Goal: Information Seeking & Learning: Learn about a topic

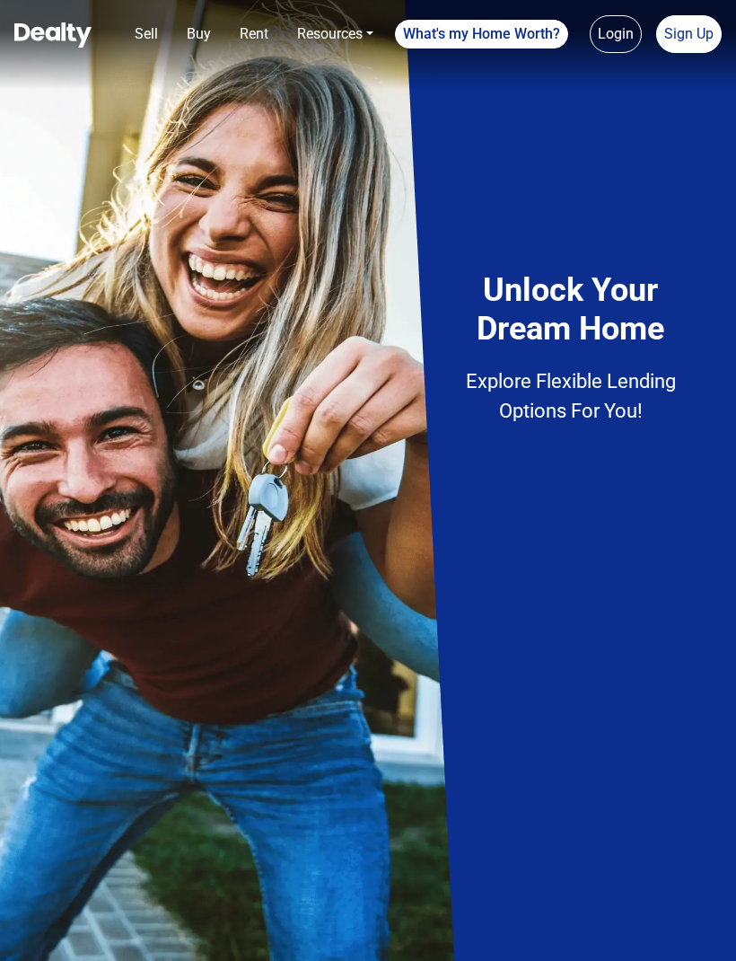
scroll to position [0, 226]
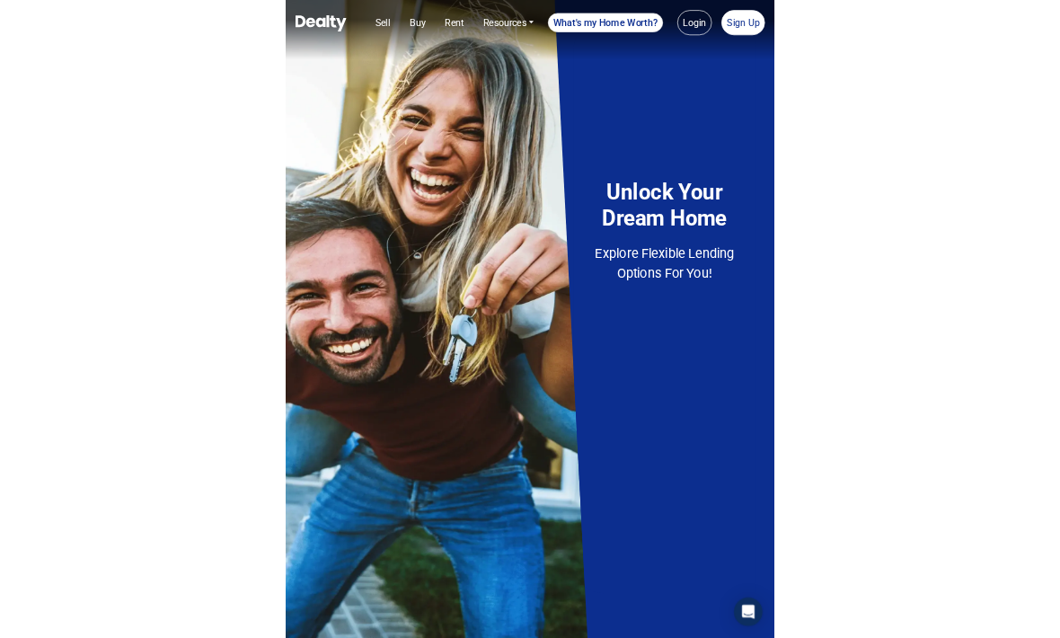
scroll to position [0, 205]
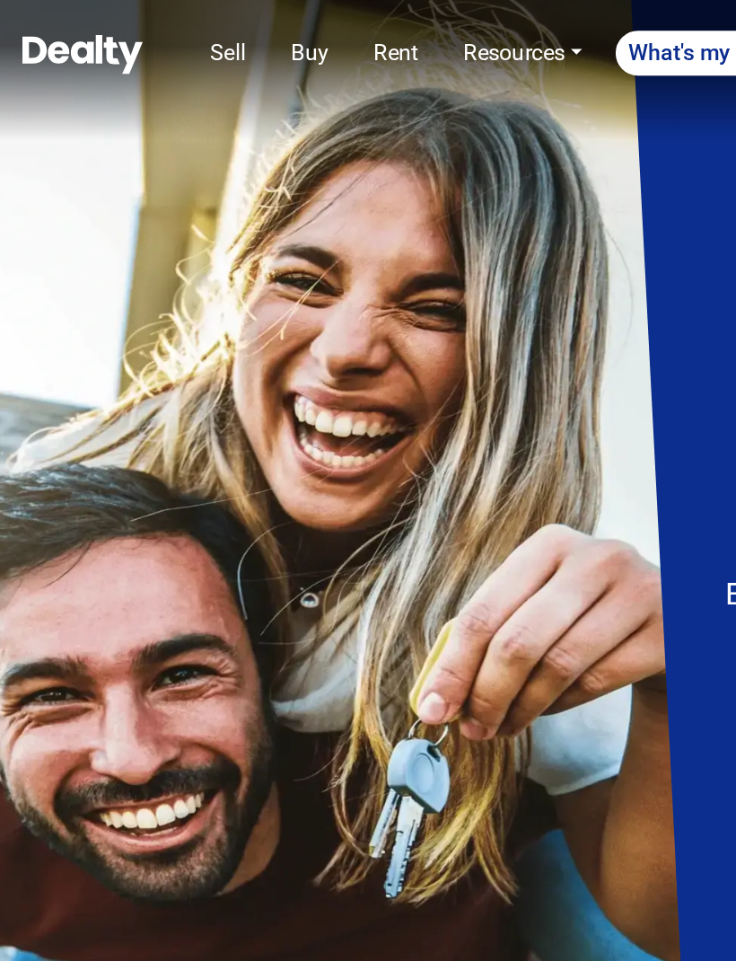
click at [88, 401] on img at bounding box center [368, 480] width 736 height 961
click at [59, 229] on img at bounding box center [368, 480] width 736 height 961
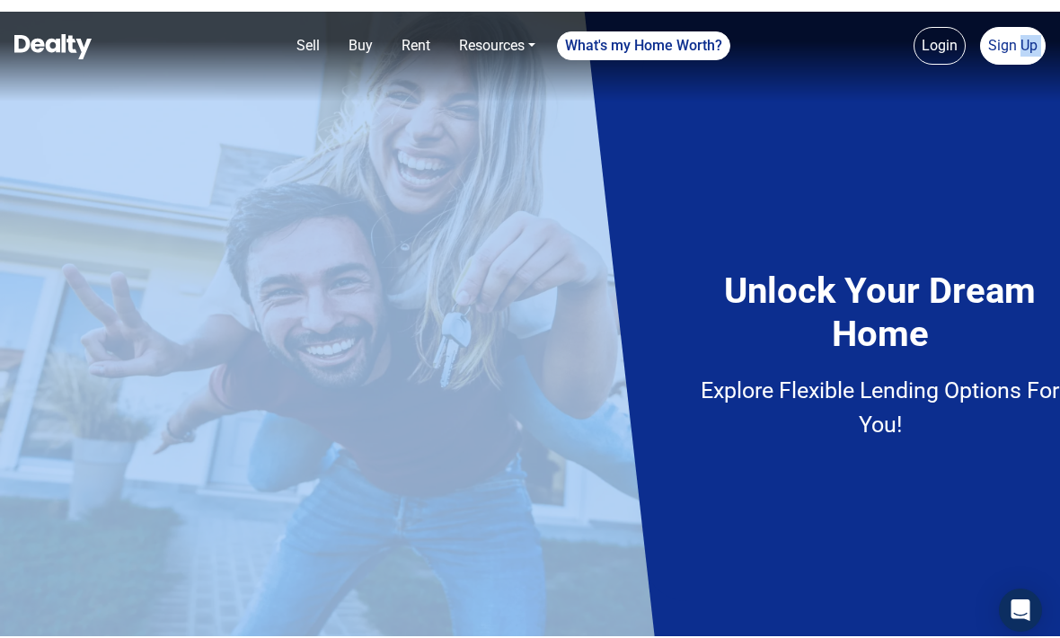
scroll to position [0, 0]
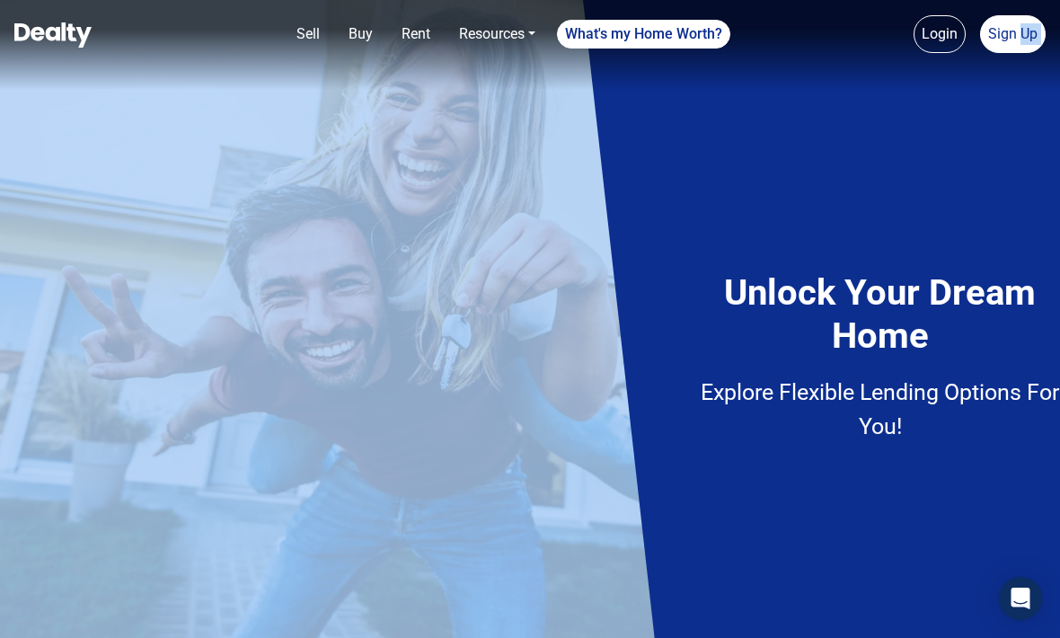
click at [488, 37] on link "Resources" at bounding box center [497, 34] width 91 height 36
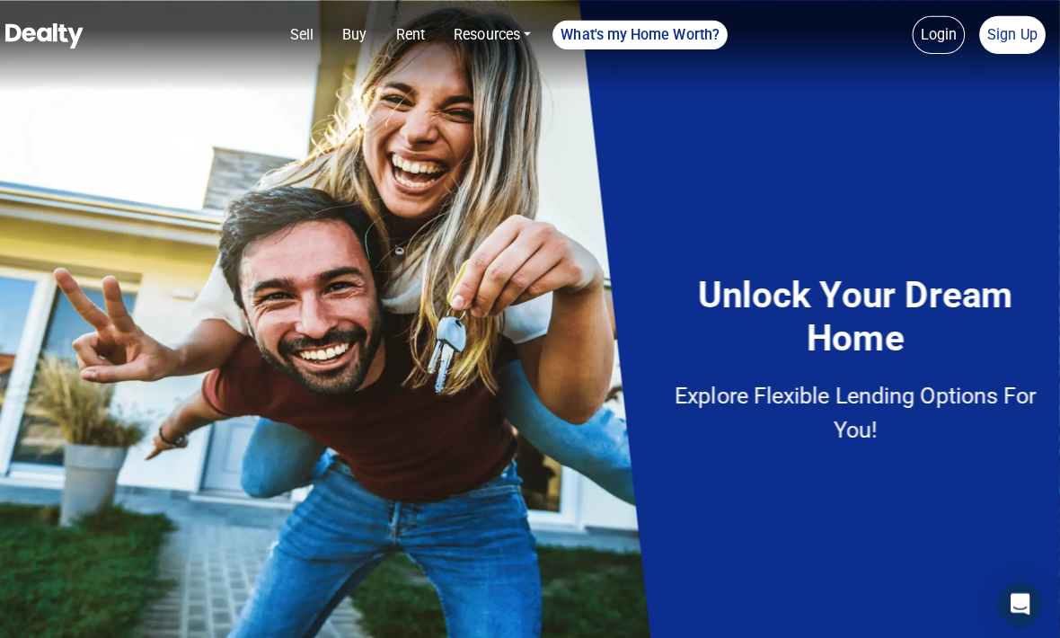
click at [735, 413] on div "Unlock Your Dream Home Explore Flexible Lending Options For You!" at bounding box center [799, 334] width 287 height 288
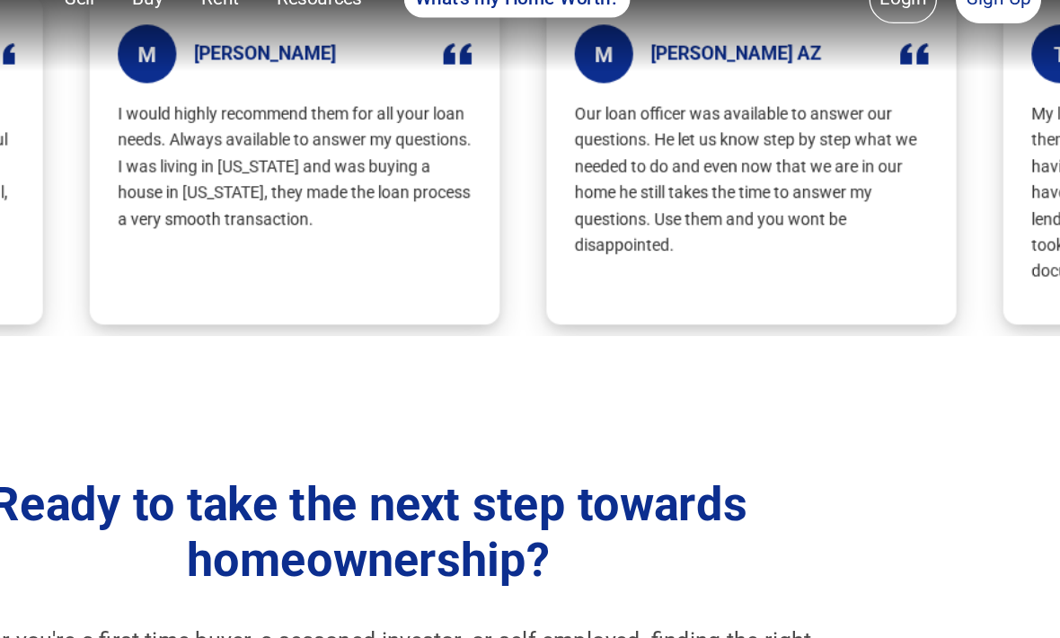
scroll to position [668, 0]
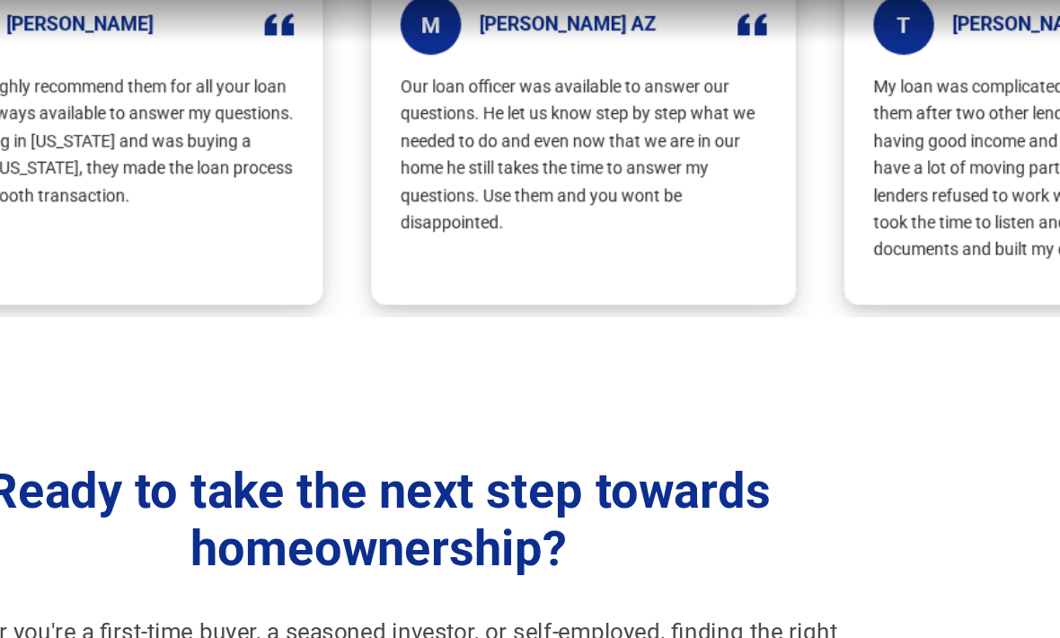
click at [604, 67] on h5 "[PERSON_NAME] AZ" at bounding box center [669, 75] width 131 height 17
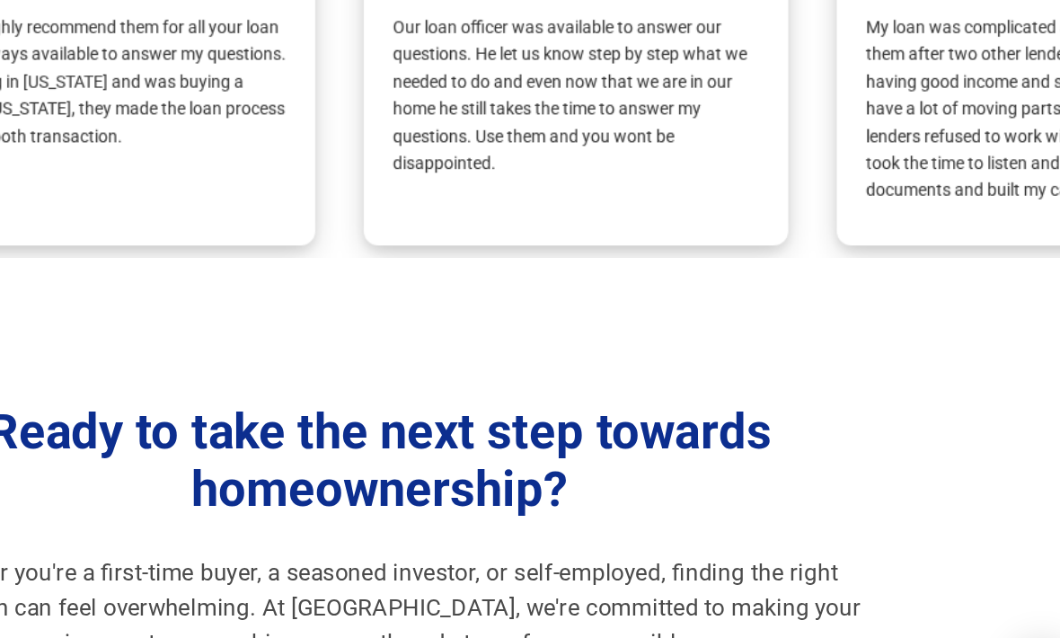
click at [598, 32] on div "M Mark M I would highly recommend them for all your loan needs. Always availabl…" at bounding box center [1025, 157] width 5253 height 251
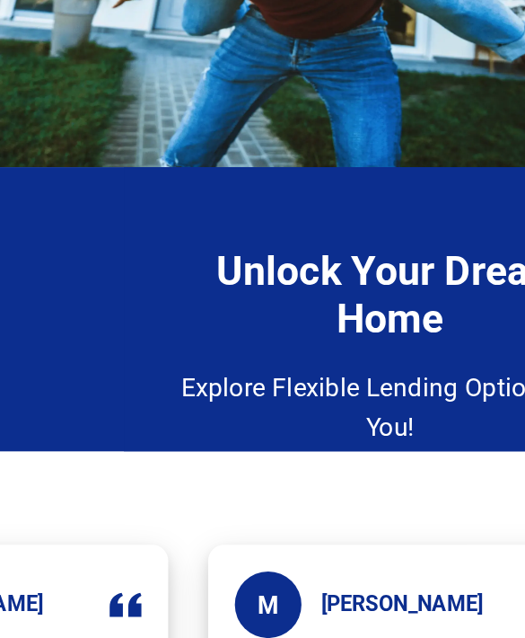
scroll to position [68, 0]
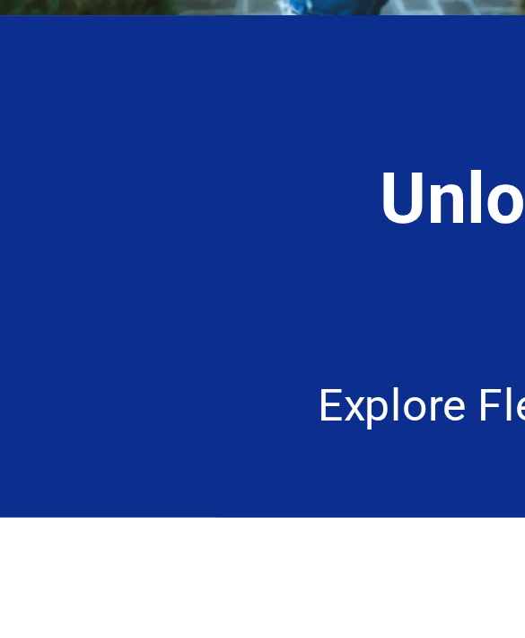
click at [127, 336] on h4 "Unlock Your Dream Home" at bounding box center [262, 368] width 287 height 65
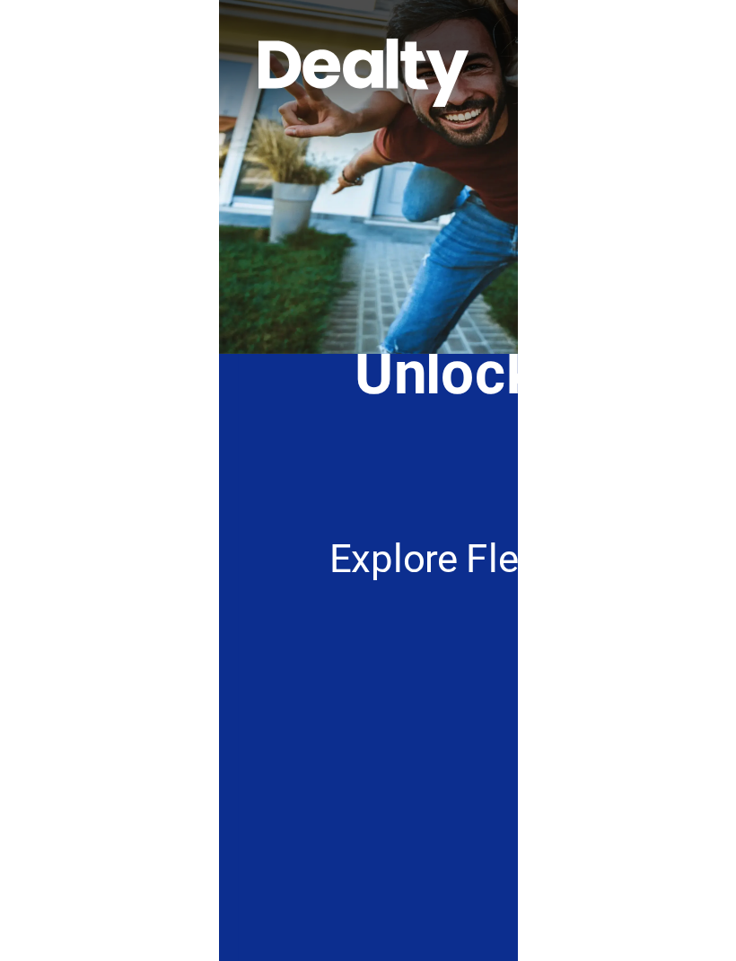
scroll to position [61, 0]
